Goal: Task Accomplishment & Management: Use online tool/utility

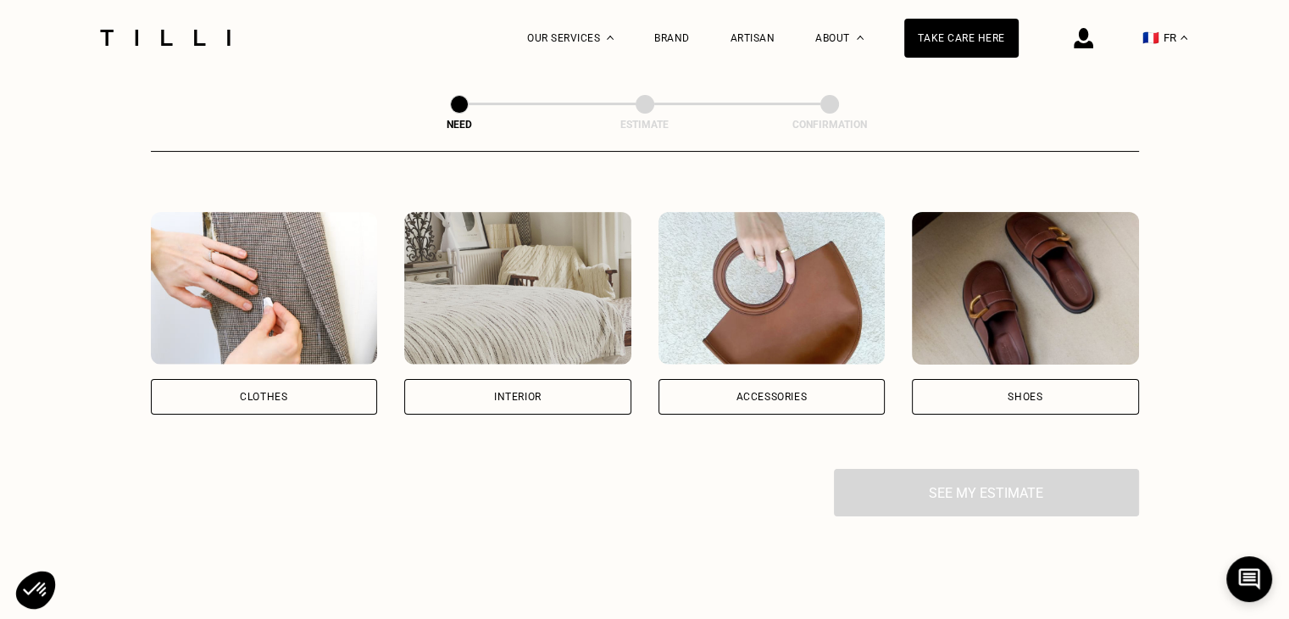
scroll to position [271, 0]
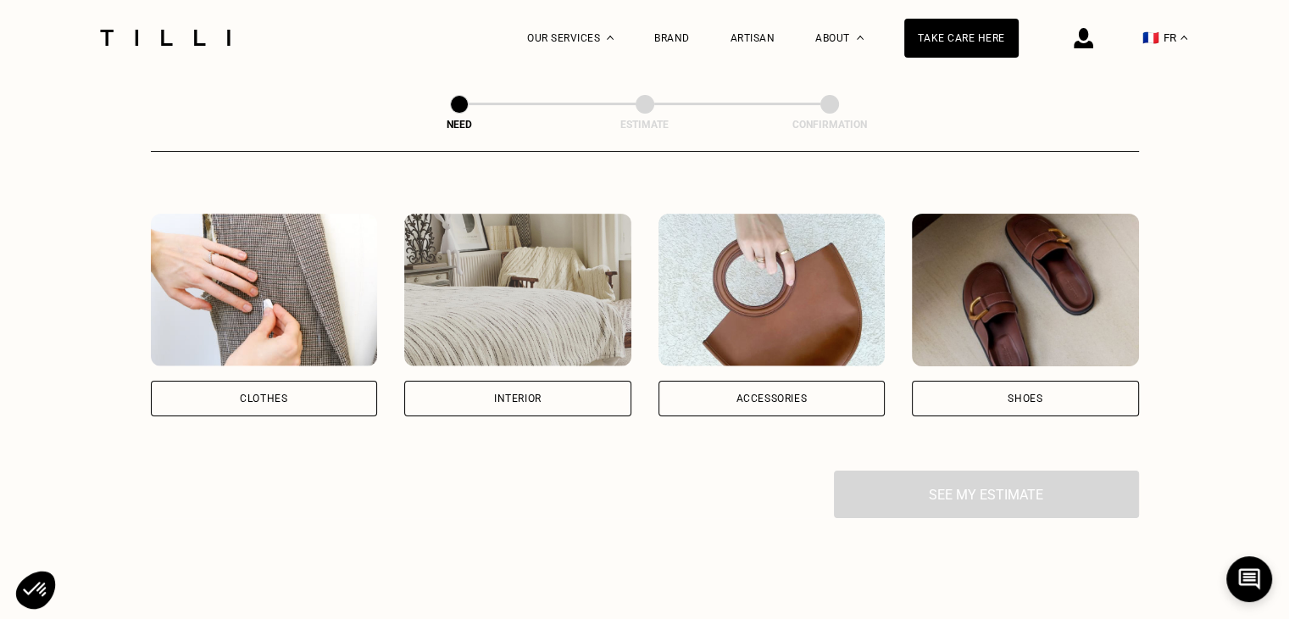
click at [304, 397] on div "Clothes" at bounding box center [264, 399] width 227 height 36
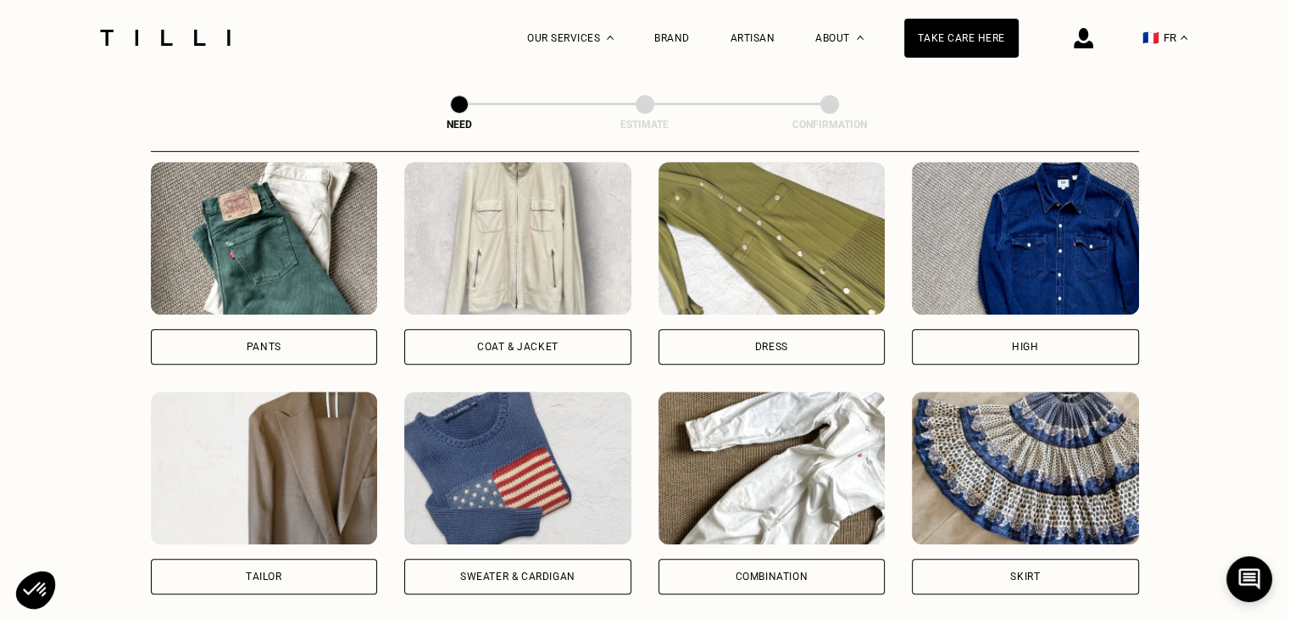
scroll to position [742, 0]
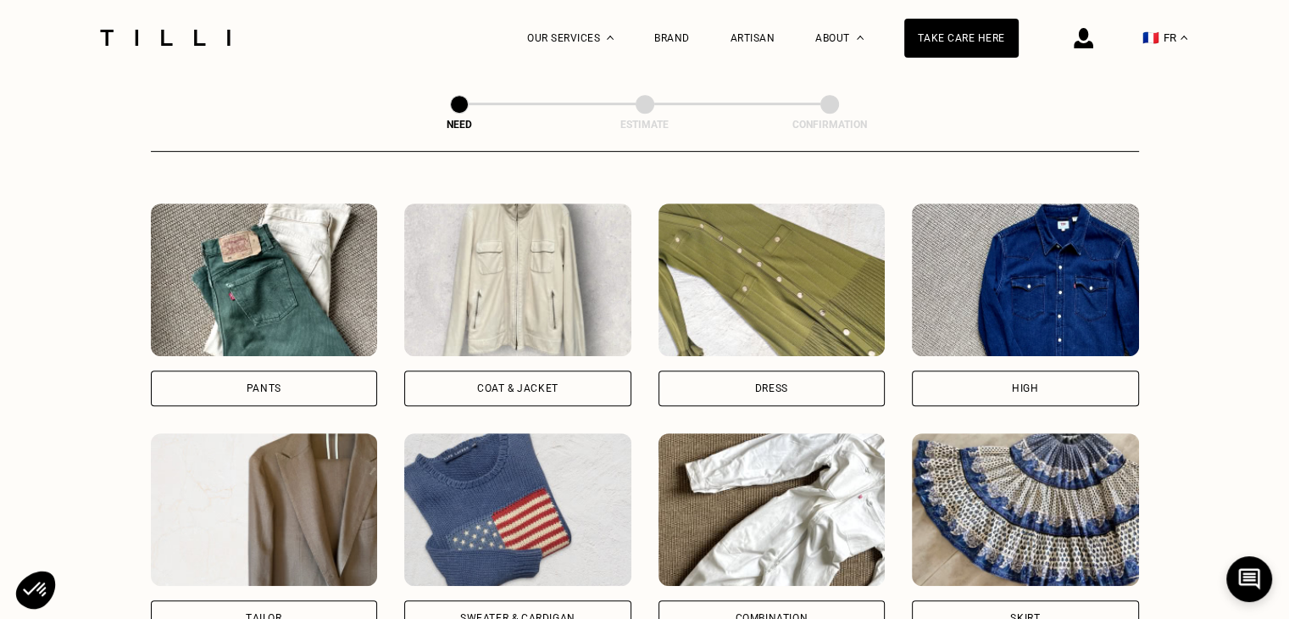
click at [790, 395] on div "Dress" at bounding box center [772, 388] width 227 height 36
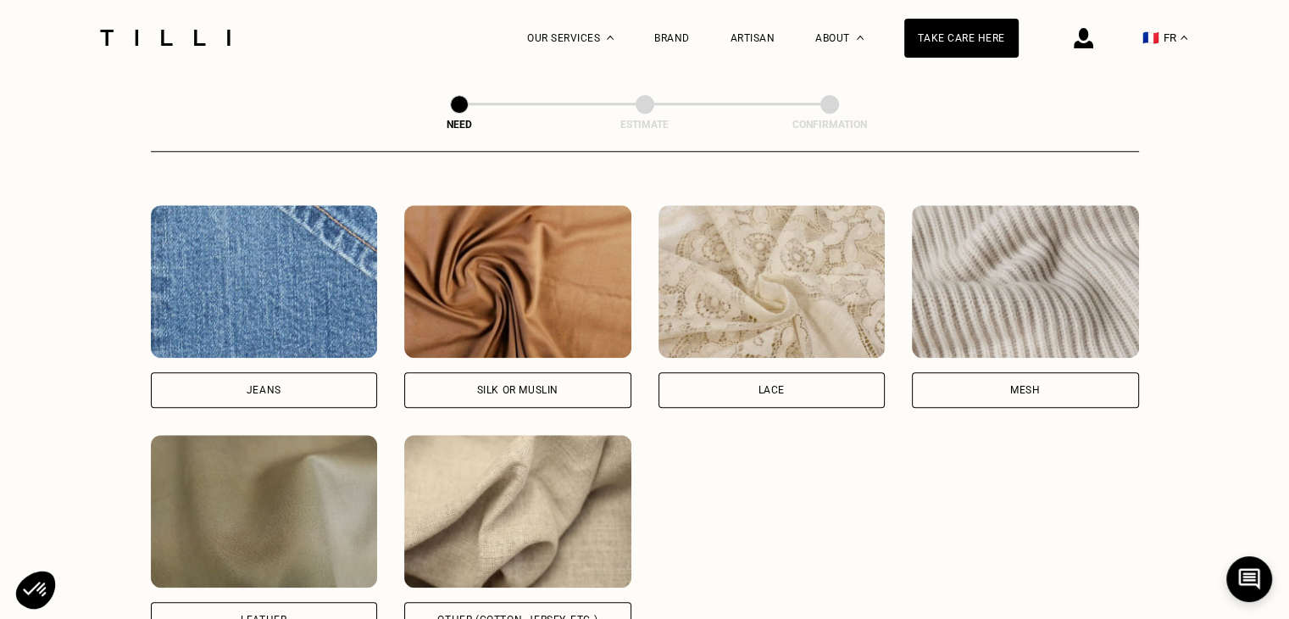
scroll to position [1769, 0]
click at [524, 390] on font "Silk or muslin" at bounding box center [517, 391] width 81 height 12
select select "FR"
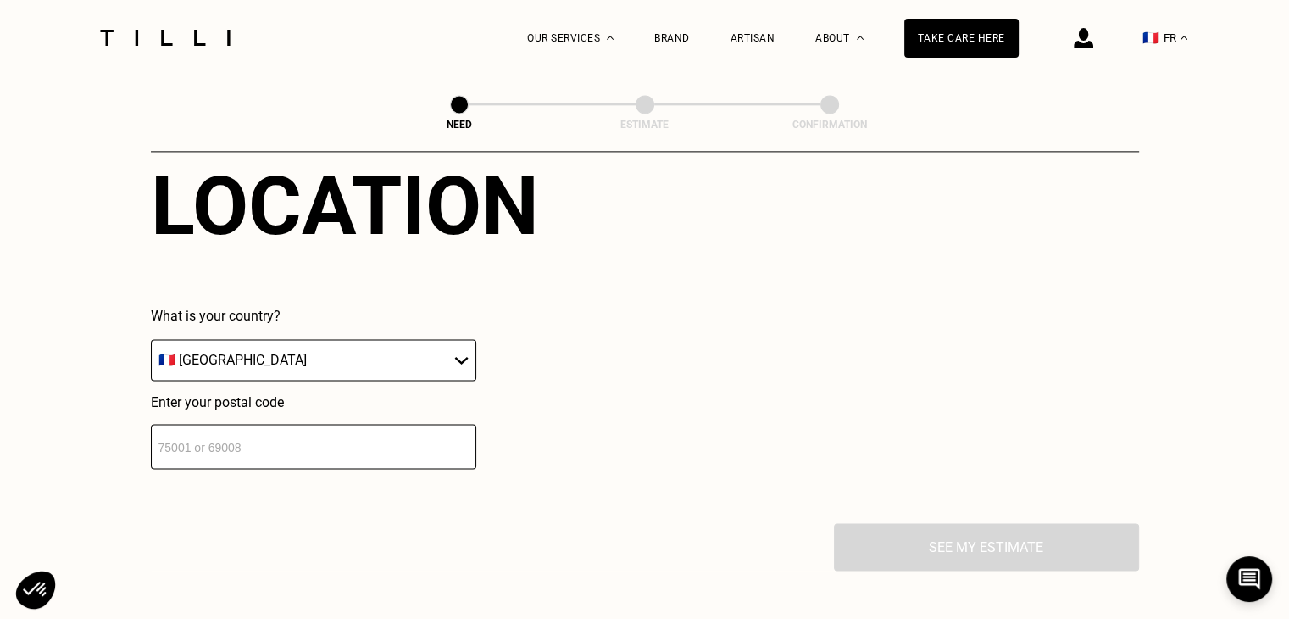
scroll to position [2356, 0]
click at [356, 449] on input "number" at bounding box center [313, 447] width 325 height 45
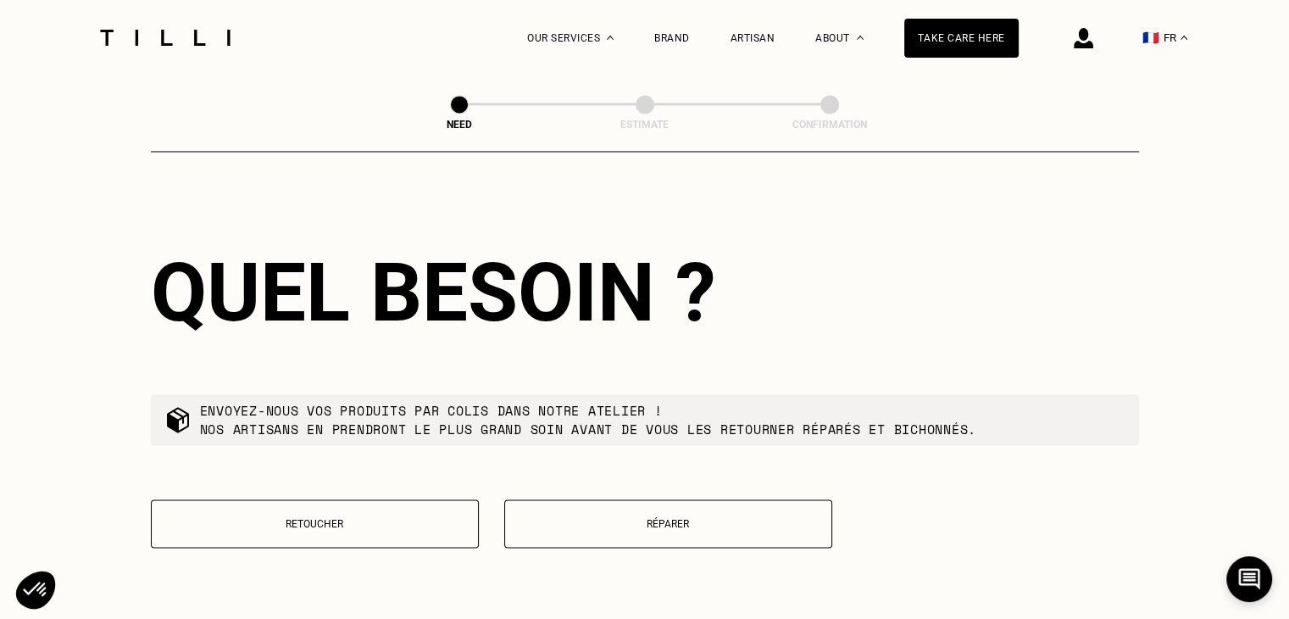
scroll to position [2699, 0]
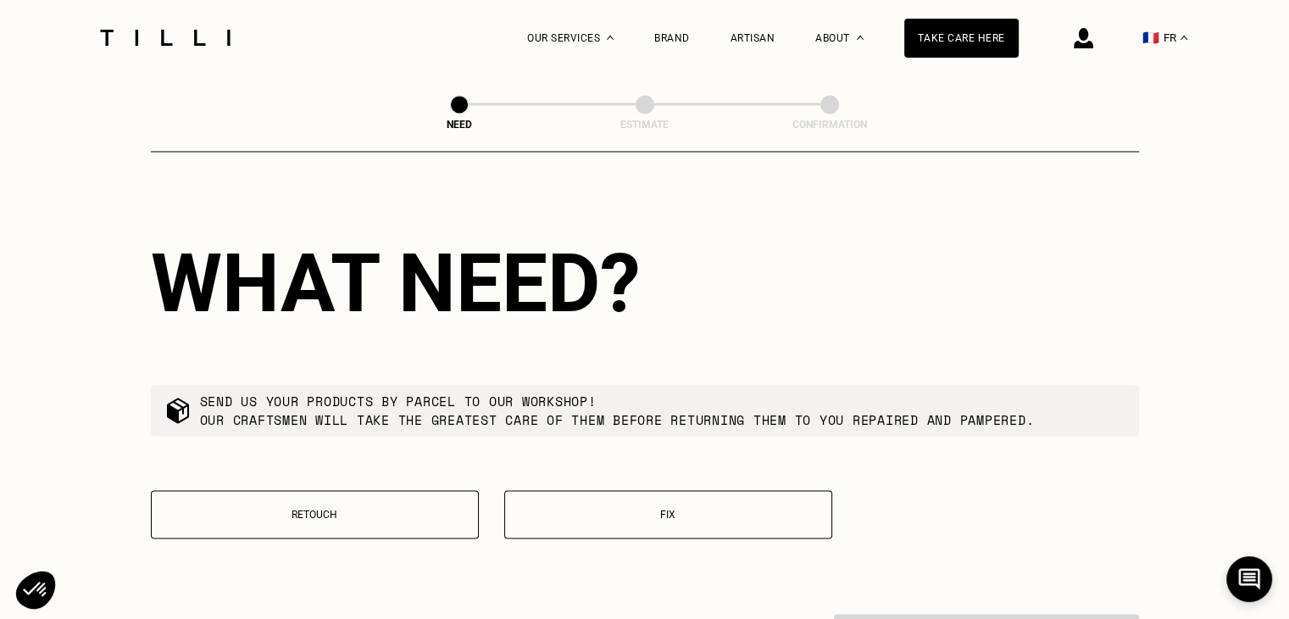
type input "78120"
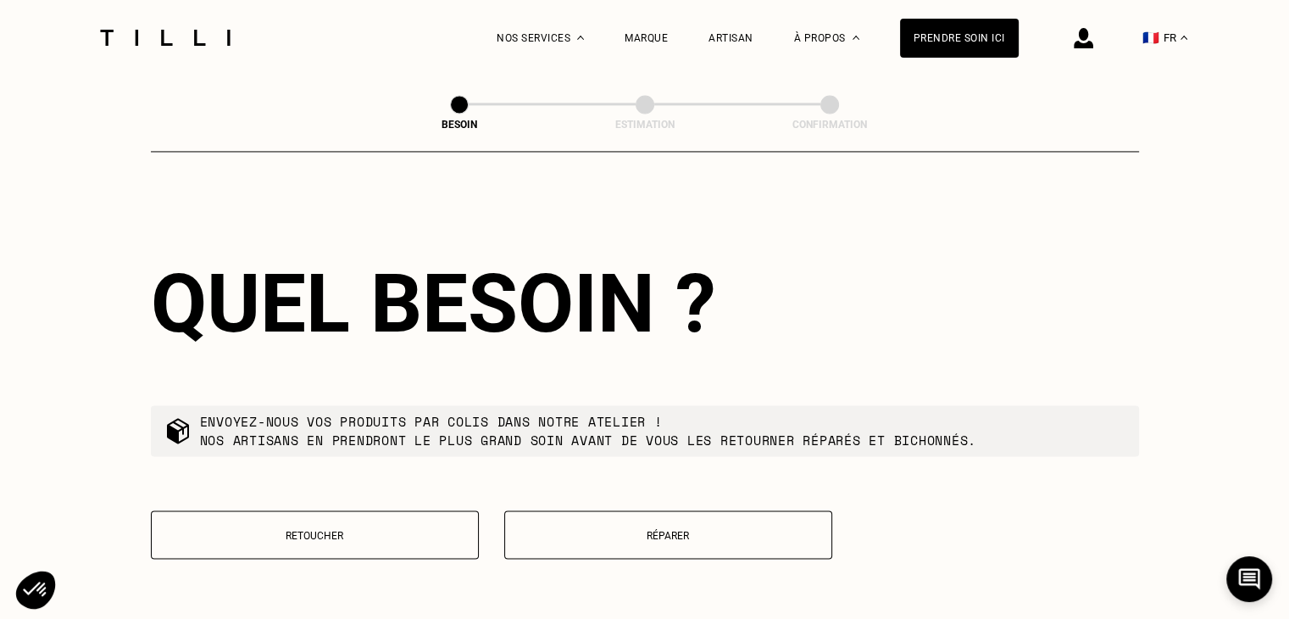
click at [403, 536] on button "Retoucher" at bounding box center [315, 534] width 328 height 48
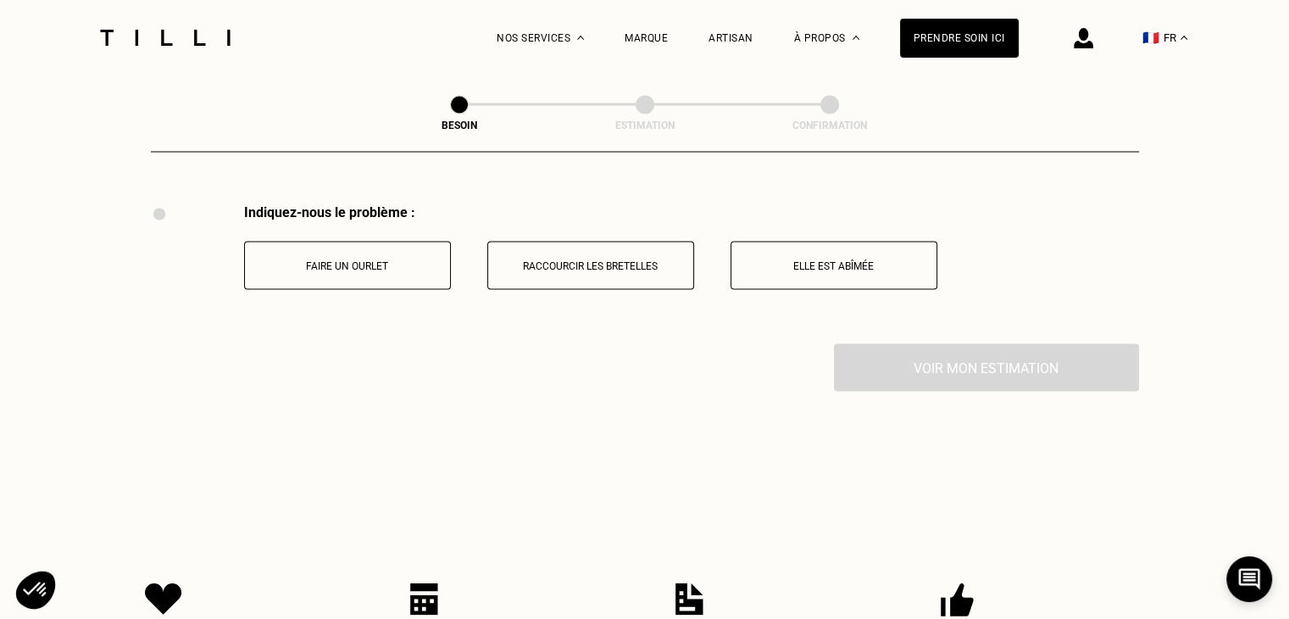
scroll to position [3133, 0]
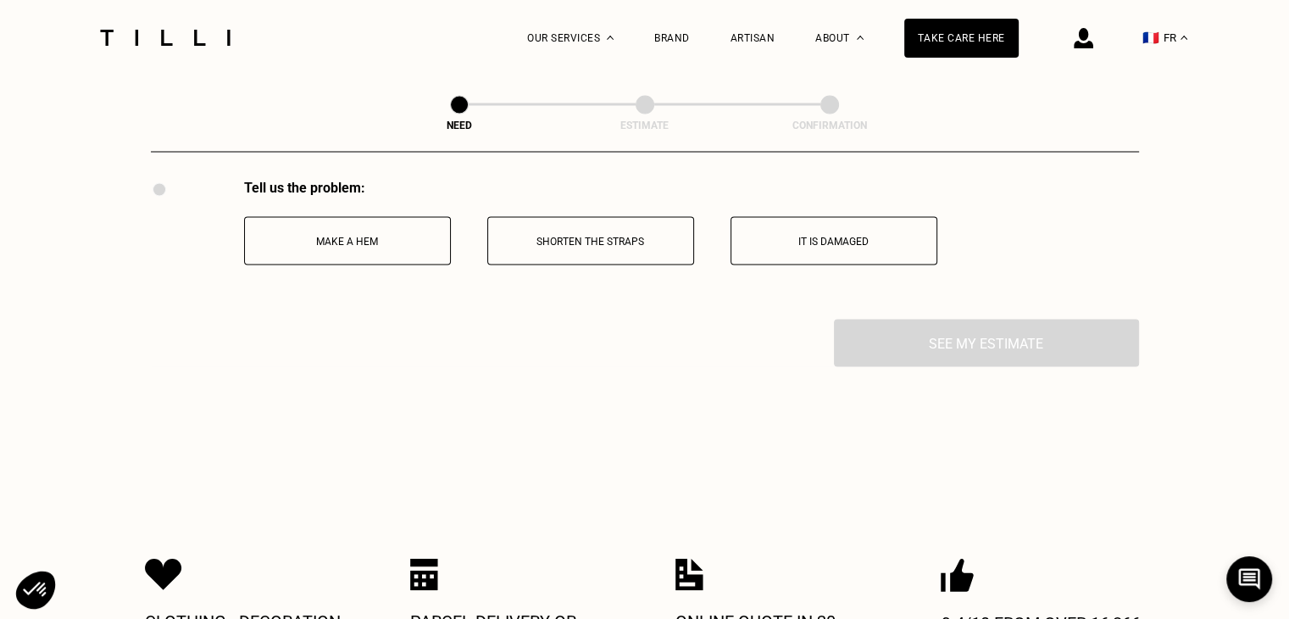
click at [1118, 194] on div "Tell us the problem: Make a hem Shorten the straps It is damaged" at bounding box center [645, 249] width 988 height 140
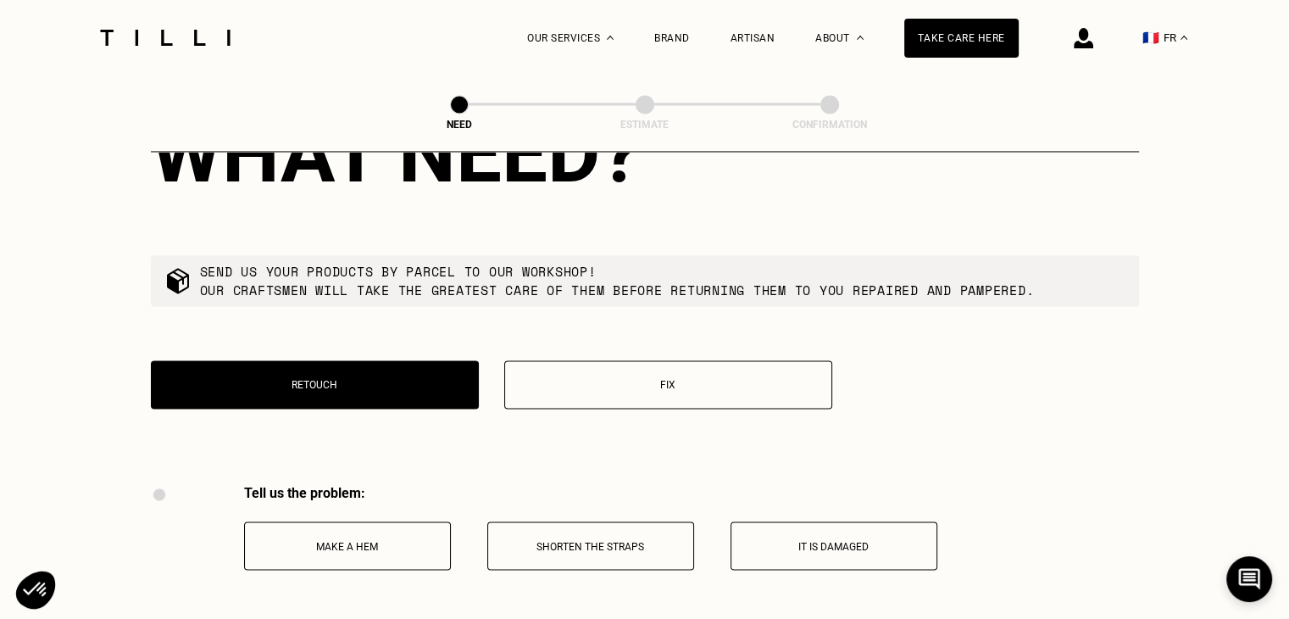
scroll to position [2829, 0]
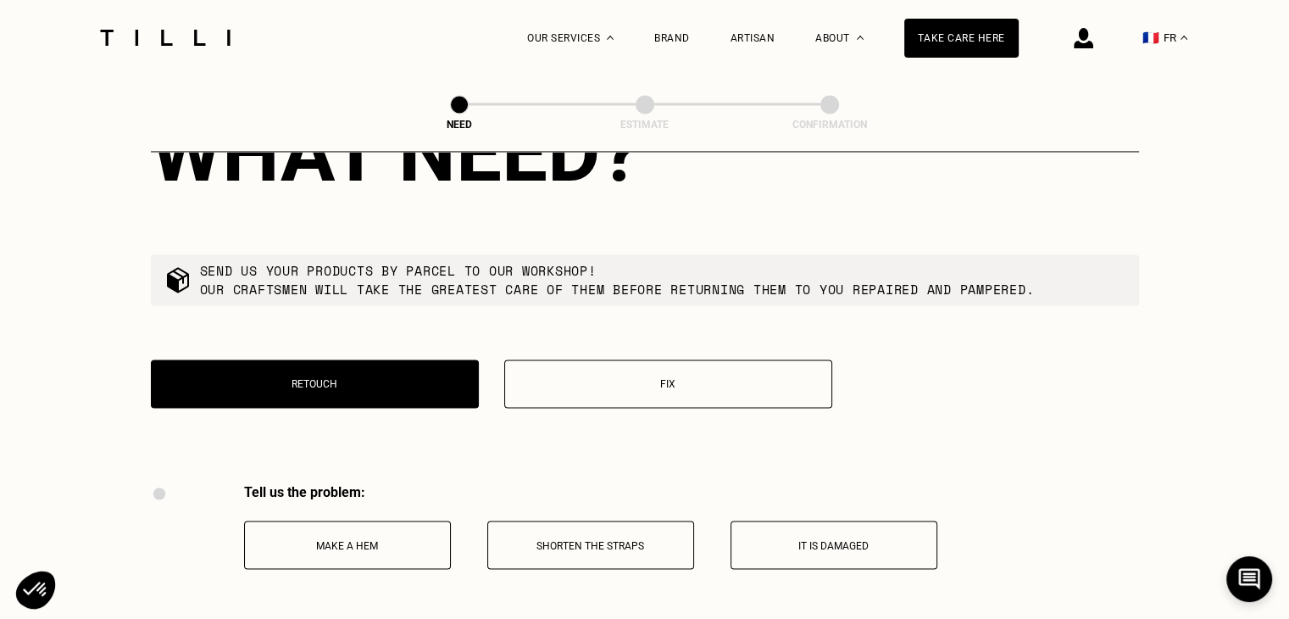
click at [703, 408] on button "Fix" at bounding box center [668, 383] width 328 height 48
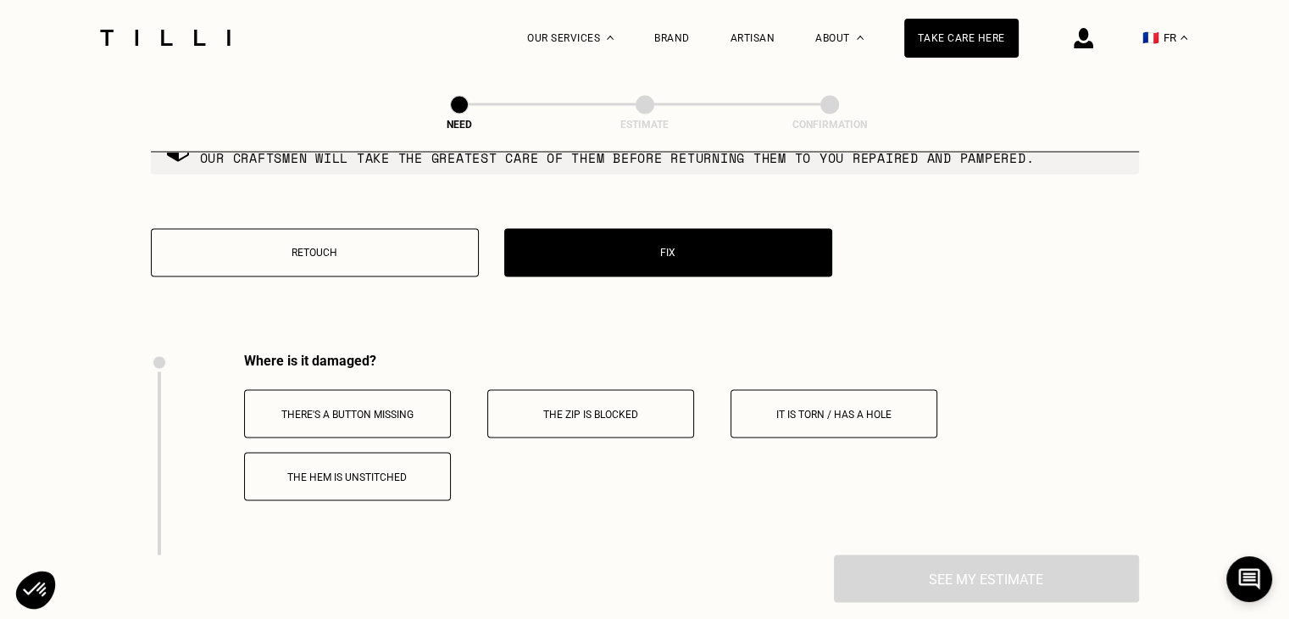
click at [270, 258] on p "Retouch" at bounding box center [314, 253] width 309 height 12
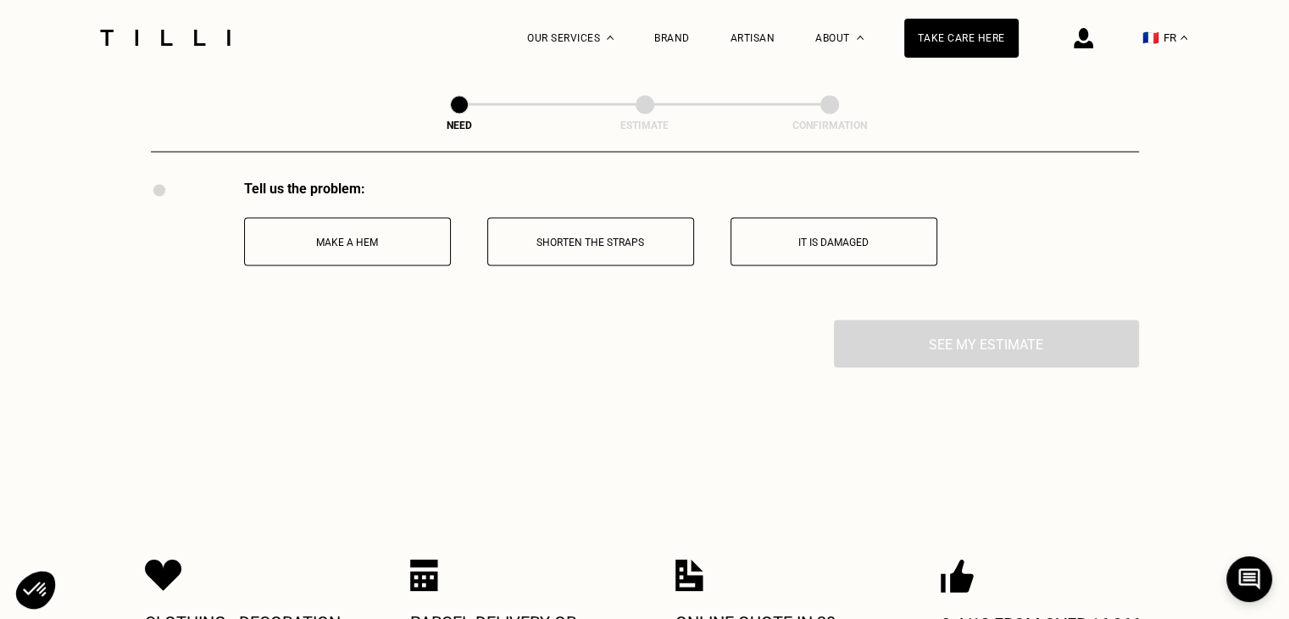
scroll to position [3133, 0]
click at [352, 244] on button "Make a hem" at bounding box center [347, 240] width 207 height 48
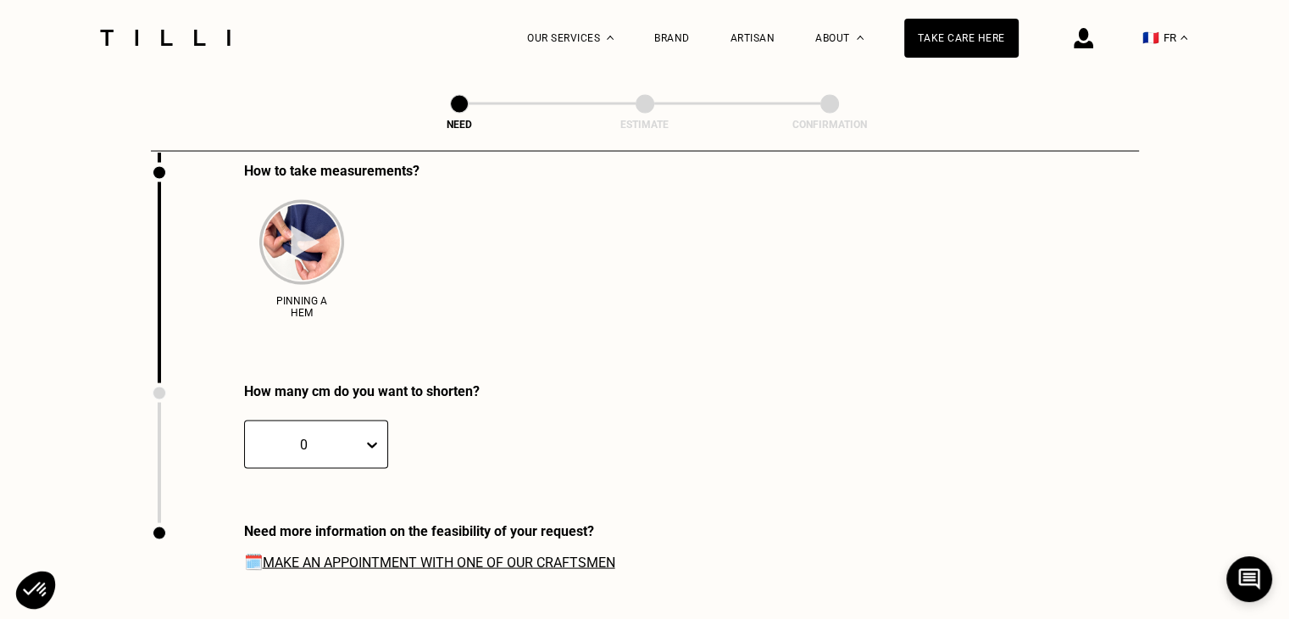
scroll to position [3274, 0]
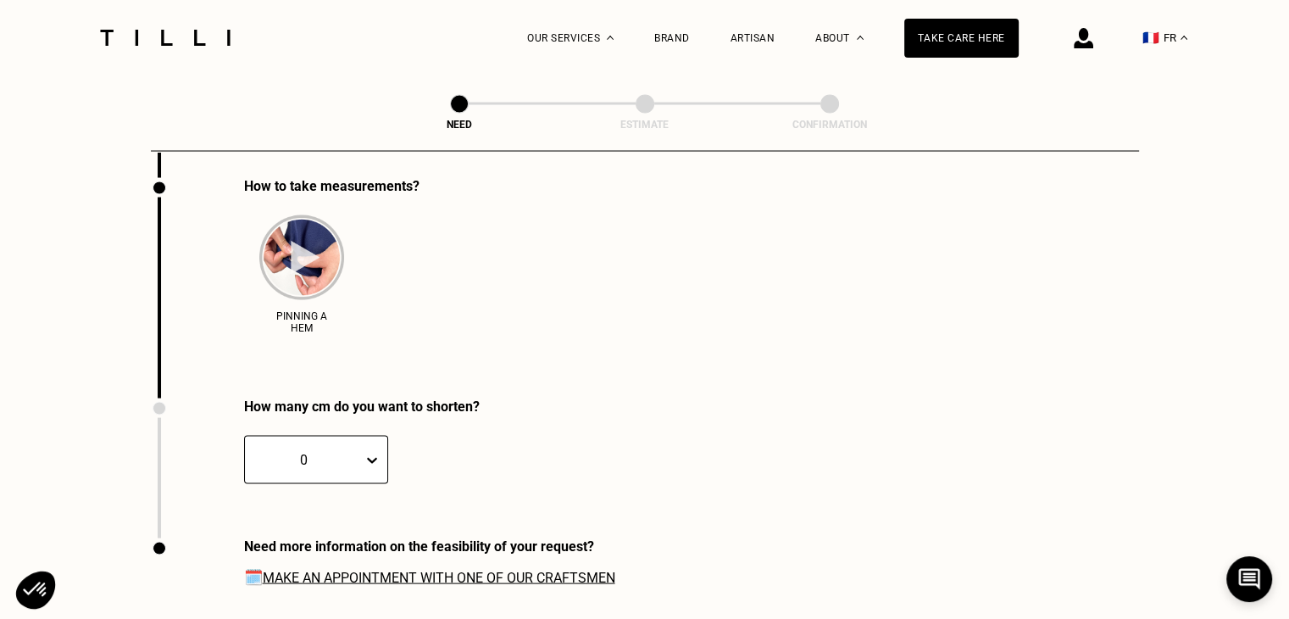
click at [303, 265] on img at bounding box center [301, 257] width 85 height 85
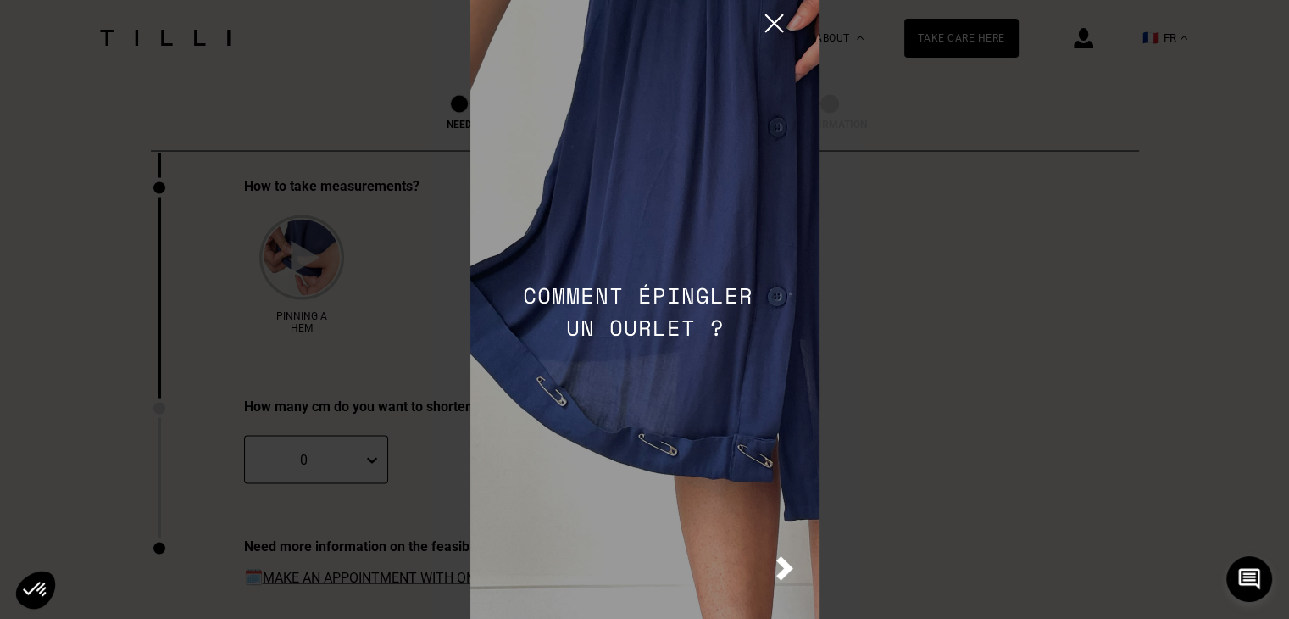
click at [784, 570] on img at bounding box center [784, 568] width 17 height 25
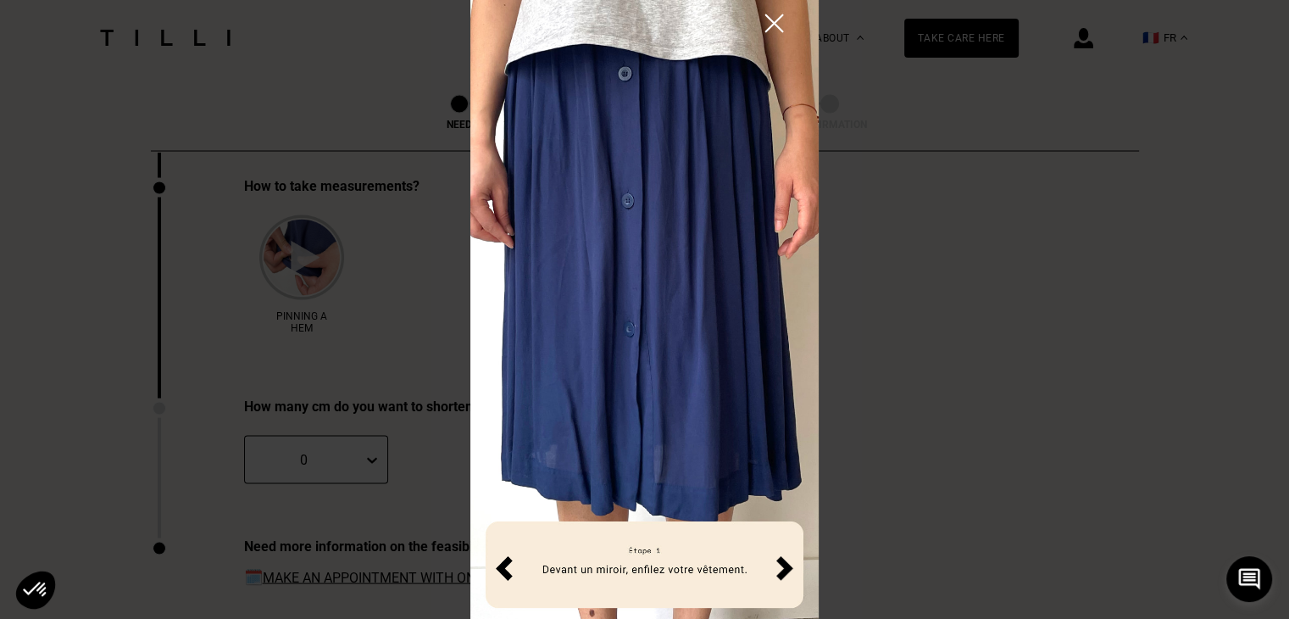
click at [784, 570] on img at bounding box center [784, 568] width 17 height 25
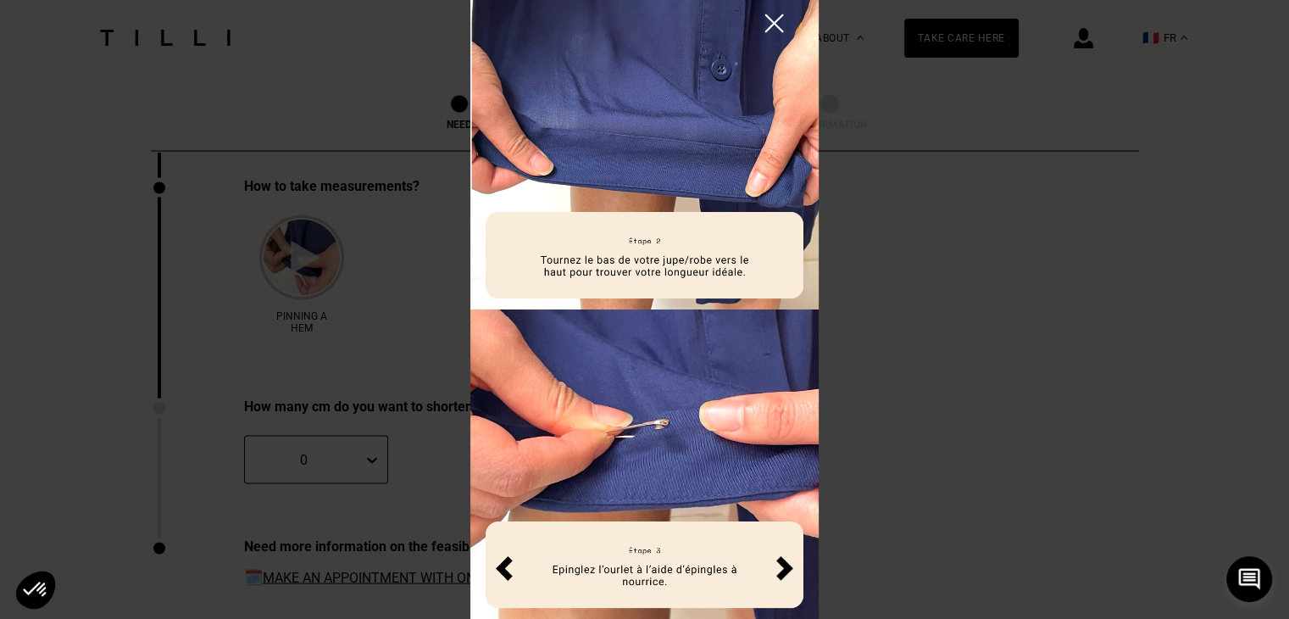
click at [784, 570] on img at bounding box center [784, 568] width 17 height 25
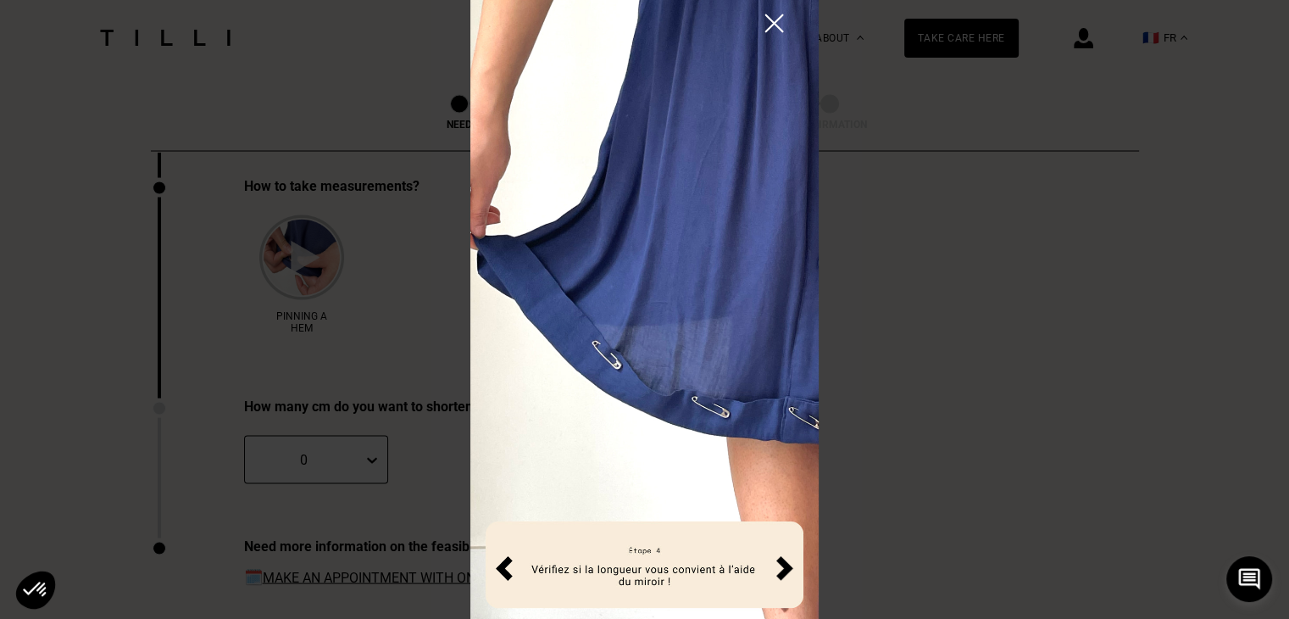
click at [784, 570] on img at bounding box center [784, 568] width 17 height 25
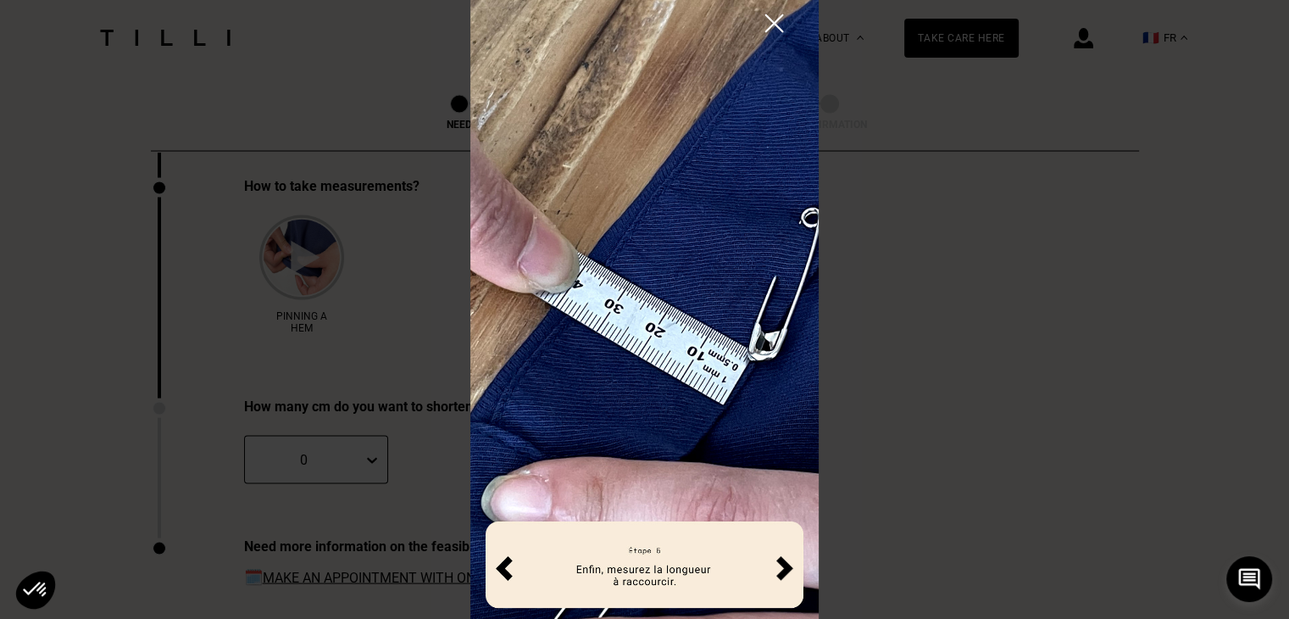
click at [784, 570] on img at bounding box center [784, 568] width 17 height 25
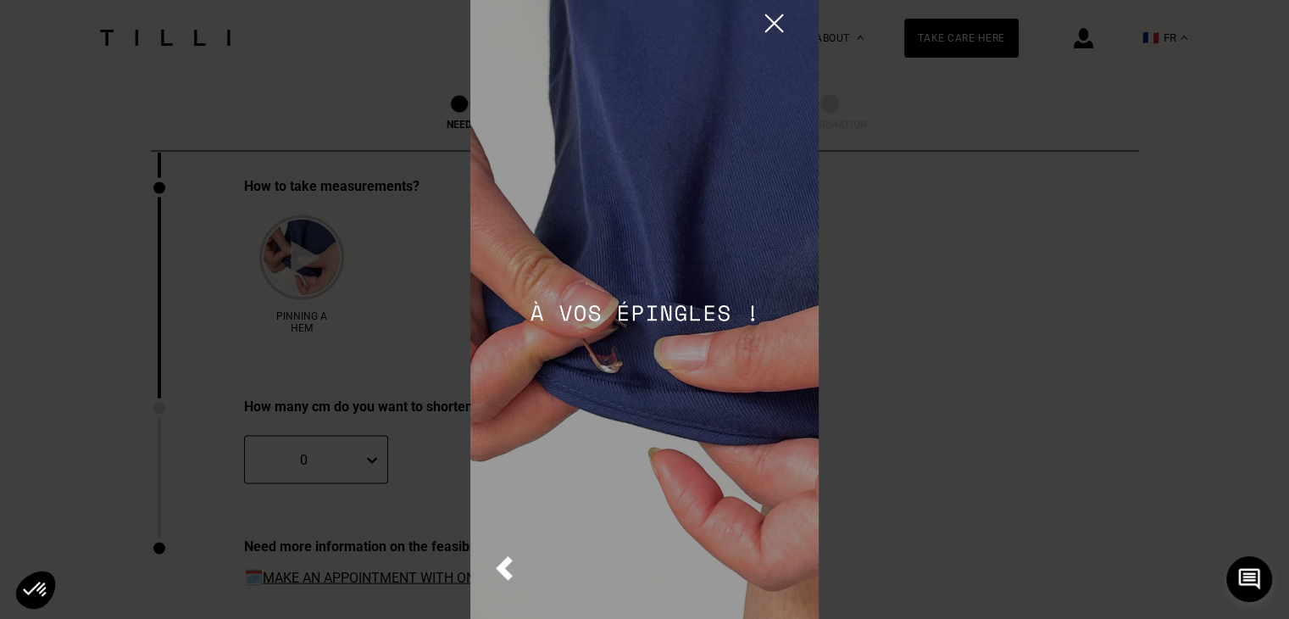
click at [784, 570] on img at bounding box center [644, 309] width 348 height 619
